Goal: Information Seeking & Learning: Understand process/instructions

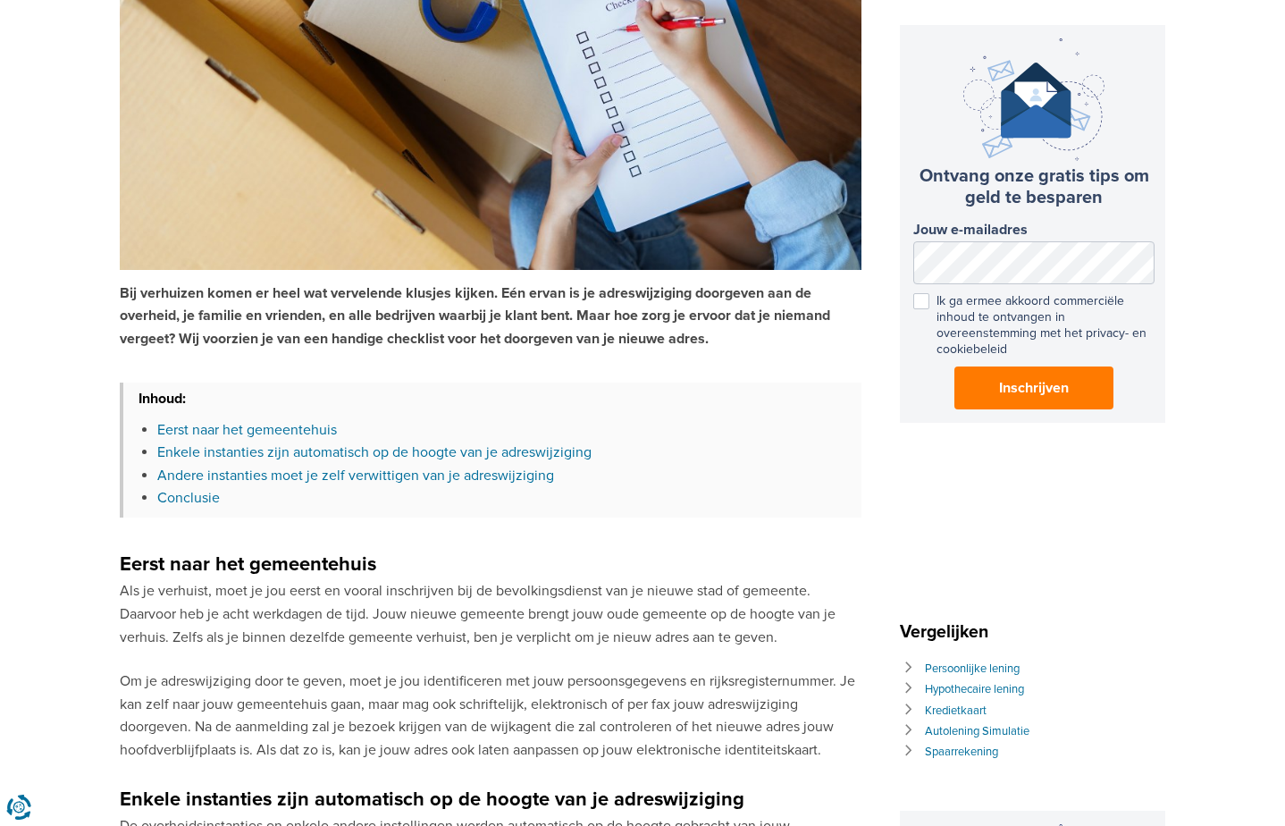
scroll to position [268, 0]
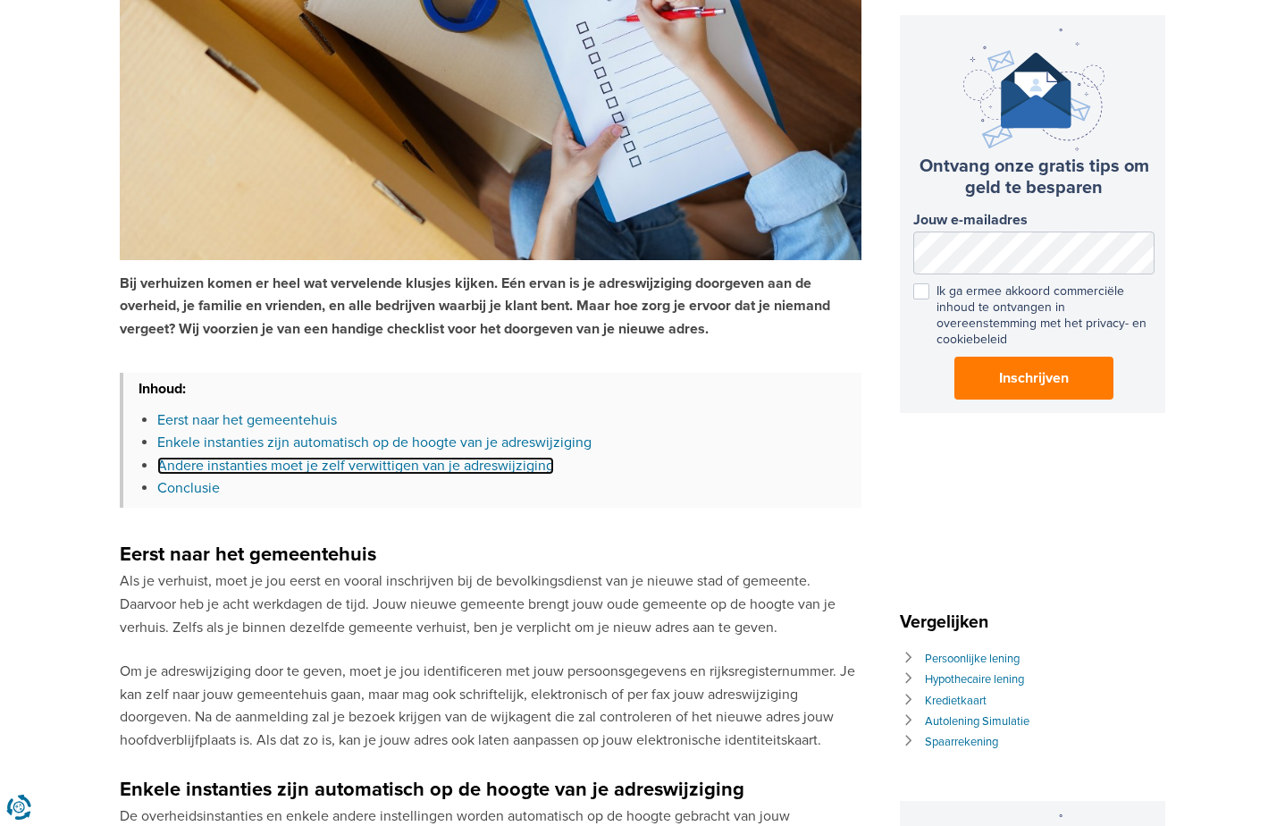
click at [269, 464] on link "Andere instanties moet je zelf verwittigen van je adreswijziging" at bounding box center [355, 466] width 397 height 18
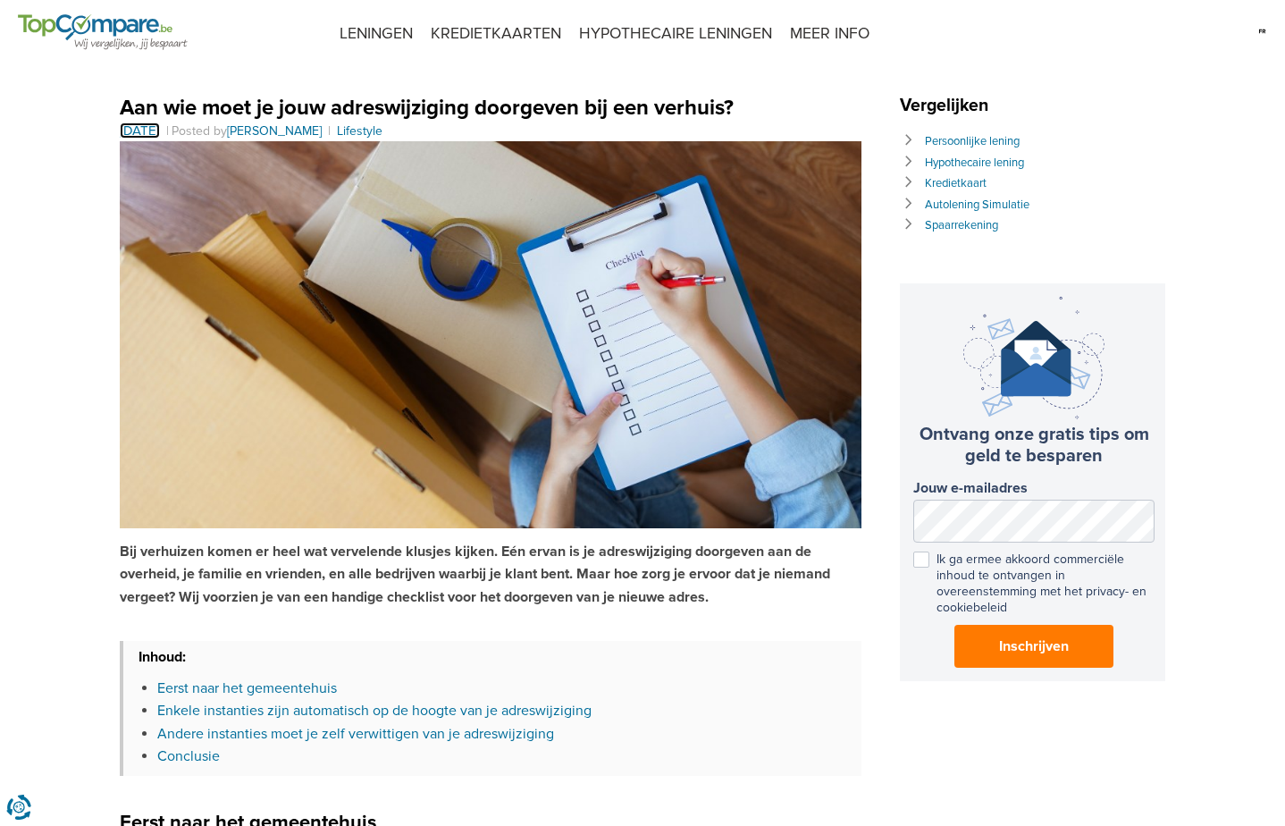
click at [160, 125] on time "[DATE]" at bounding box center [140, 130] width 40 height 16
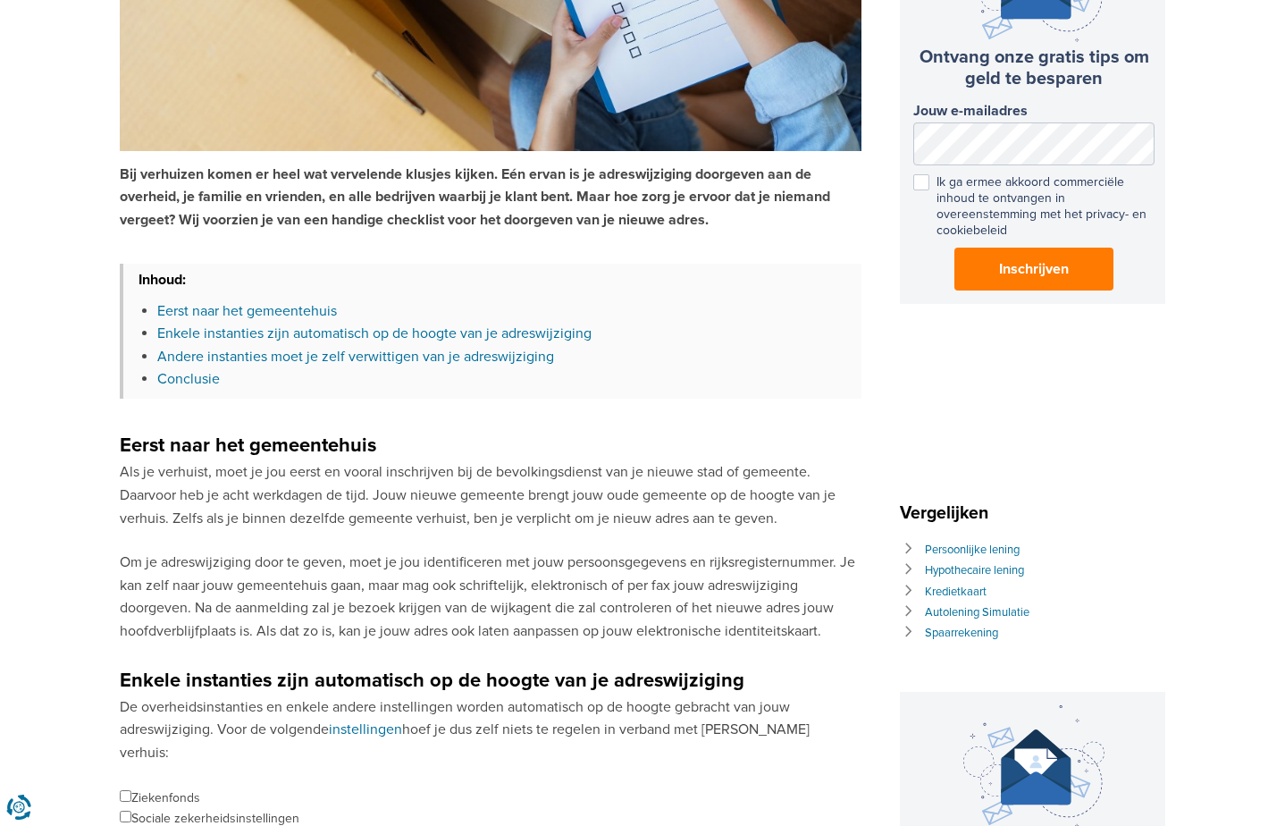
scroll to position [268, 0]
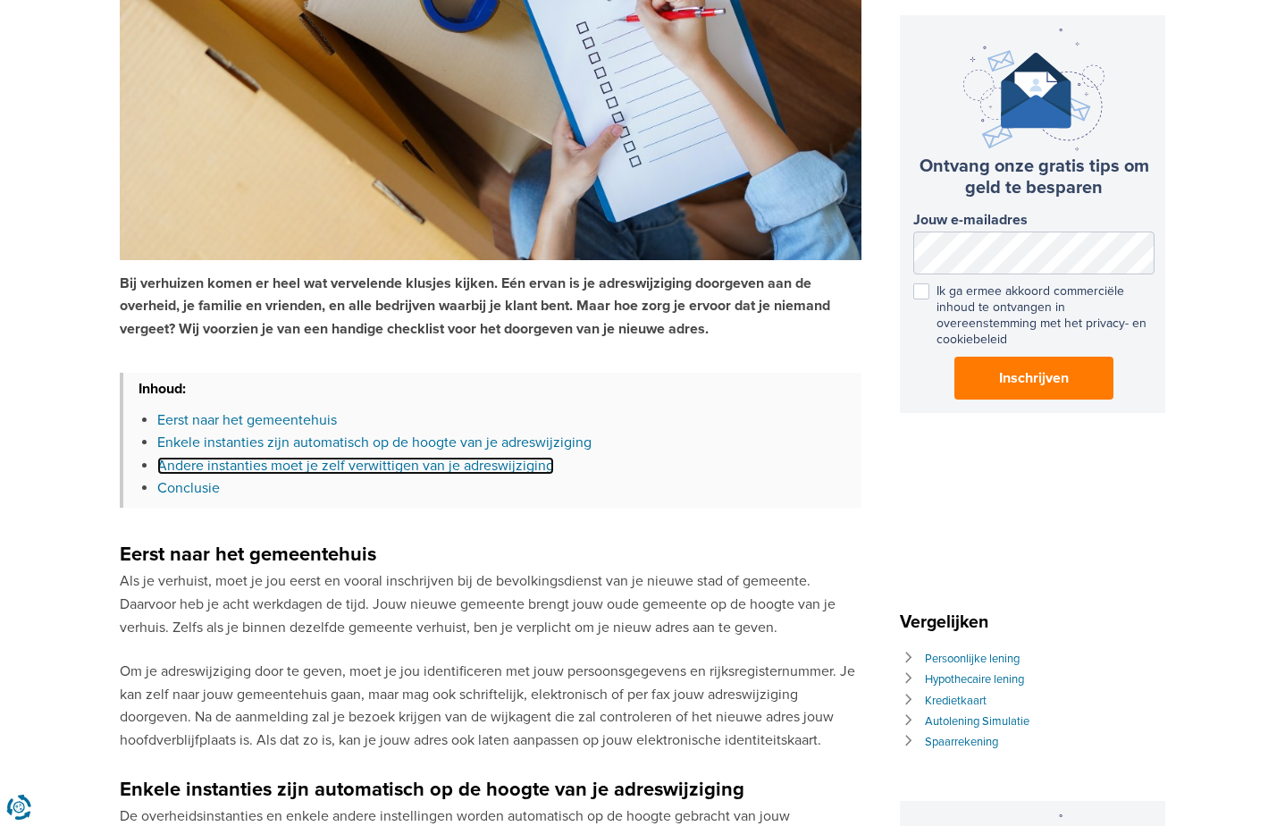
click at [321, 465] on link "Andere instanties moet je zelf verwittigen van je adreswijziging" at bounding box center [355, 466] width 397 height 18
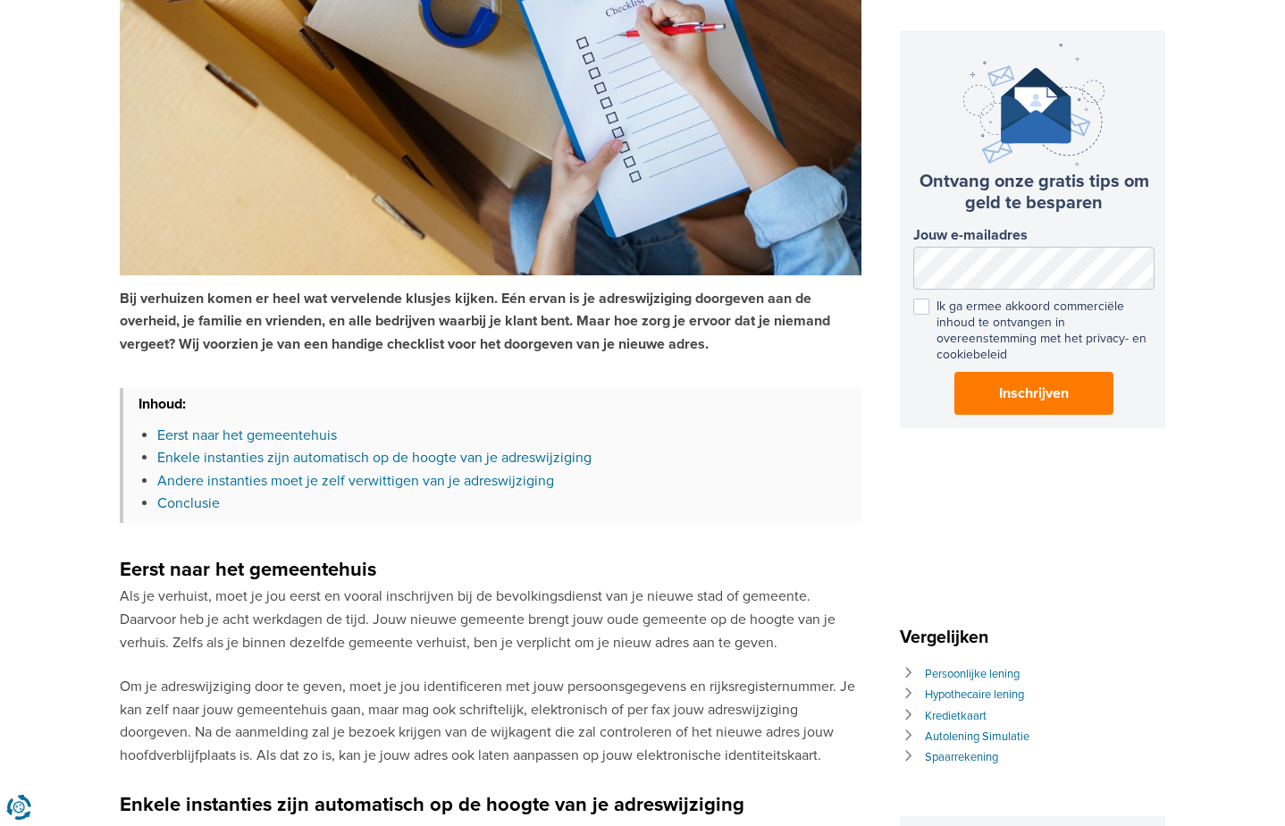
scroll to position [190, 0]
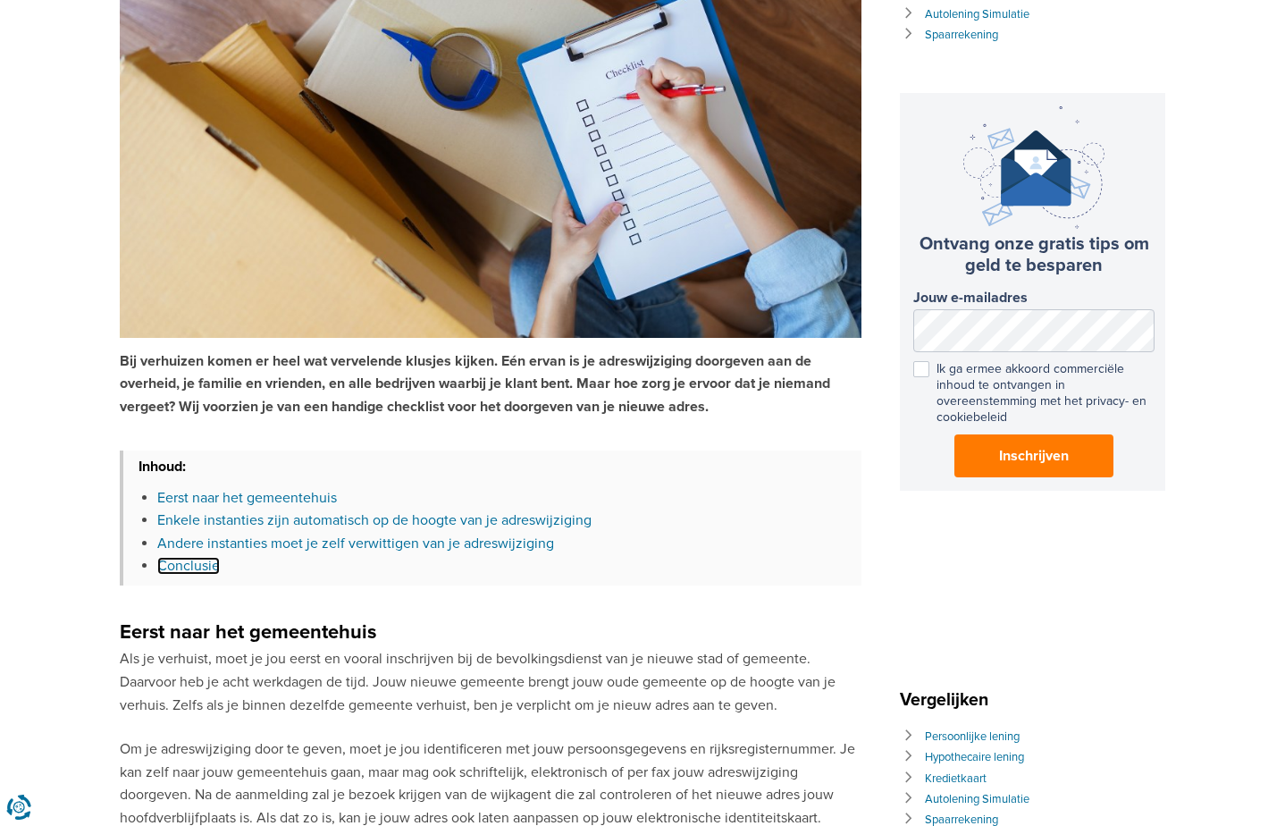
click at [168, 568] on link "Conclusie" at bounding box center [188, 566] width 63 height 18
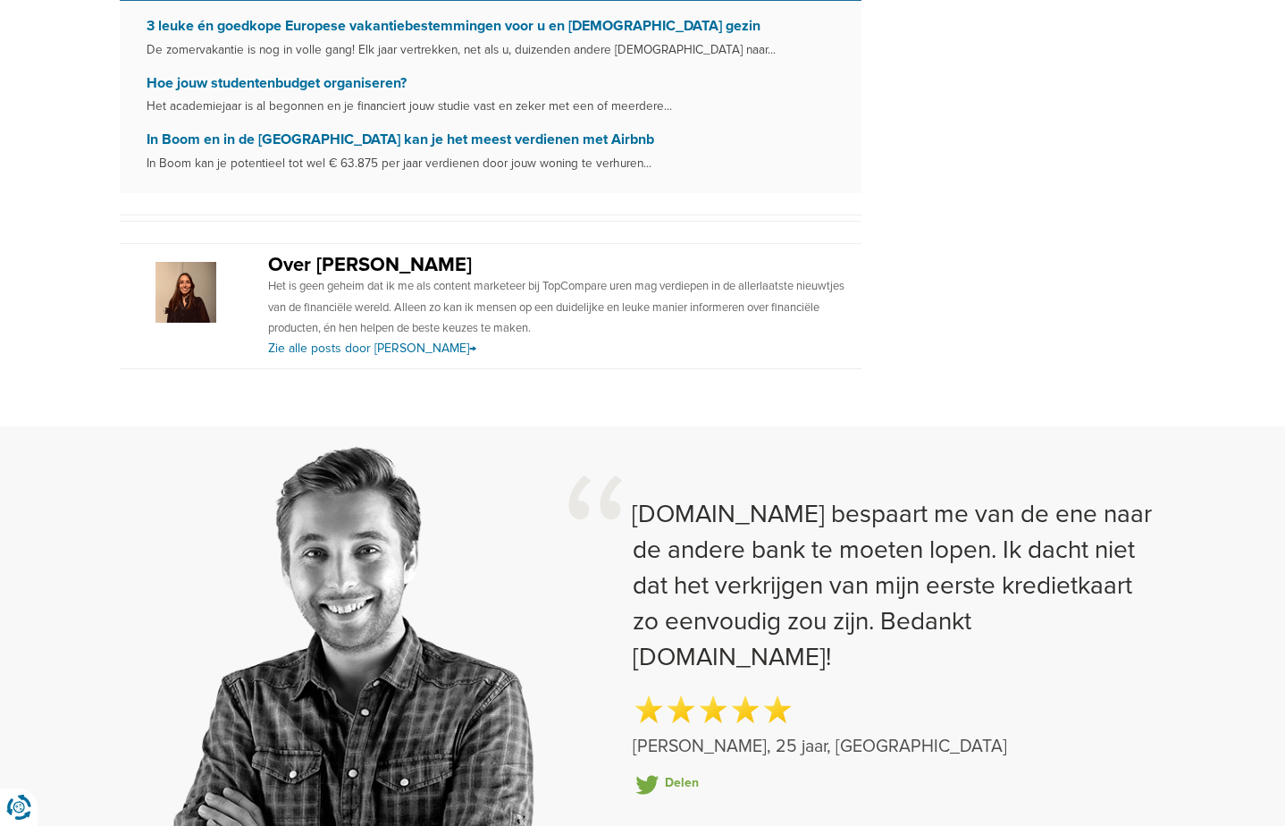
scroll to position [2155, 0]
